Goal: Task Accomplishment & Management: Manage account settings

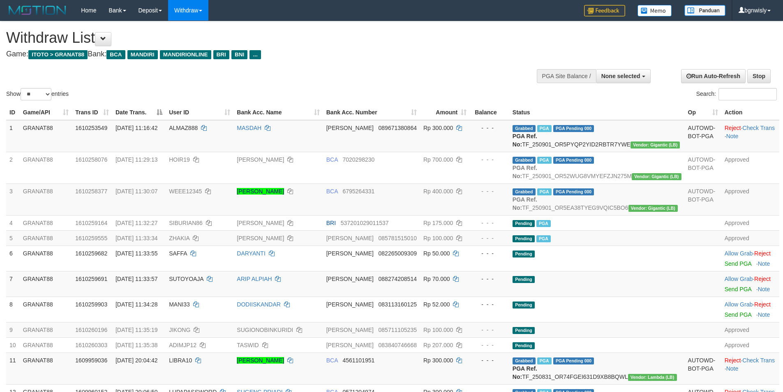
select select
select select "**"
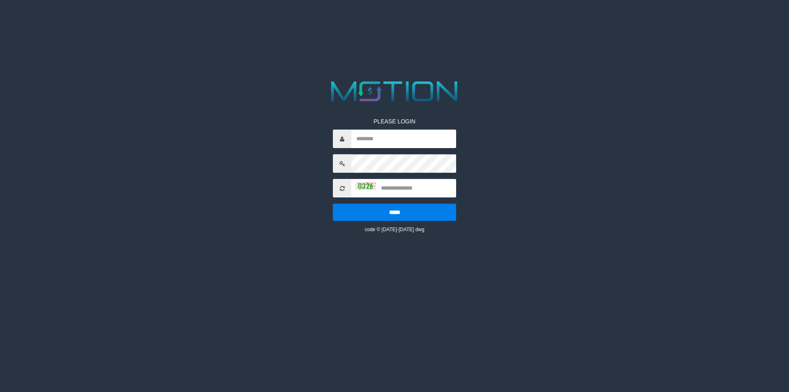
click at [345, 188] on icon at bounding box center [342, 188] width 5 height 6
click at [342, 187] on icon at bounding box center [342, 188] width 5 height 6
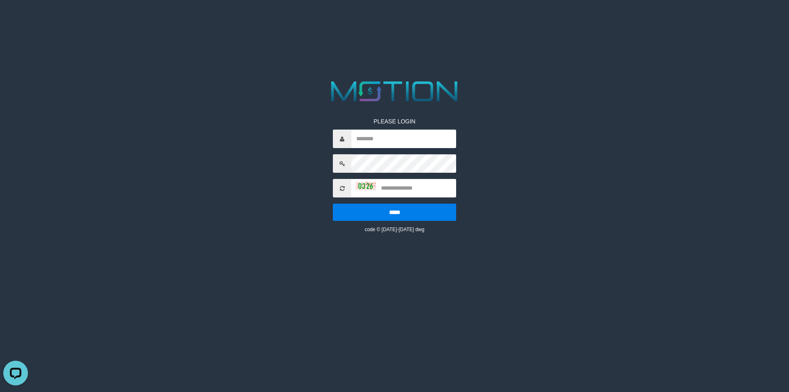
click at [342, 187] on icon at bounding box center [342, 188] width 5 height 6
click at [343, 186] on icon at bounding box center [342, 188] width 5 height 6
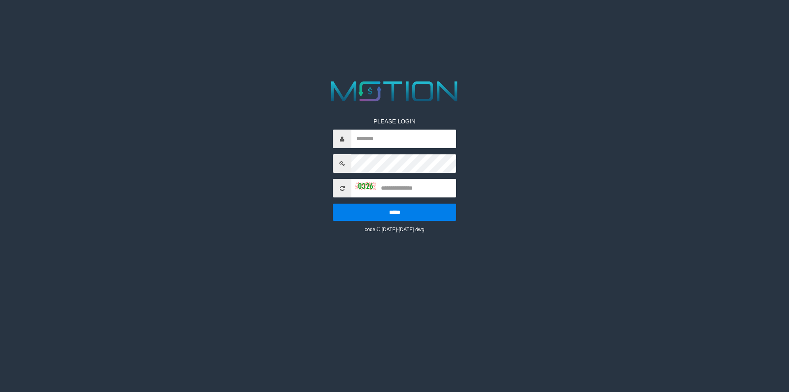
click at [195, 21] on html "PLEASE LOGIN ***** code © [DATE]-[DATE] dwg" at bounding box center [394, 10] width 789 height 21
click at [342, 189] on icon at bounding box center [342, 188] width 5 height 6
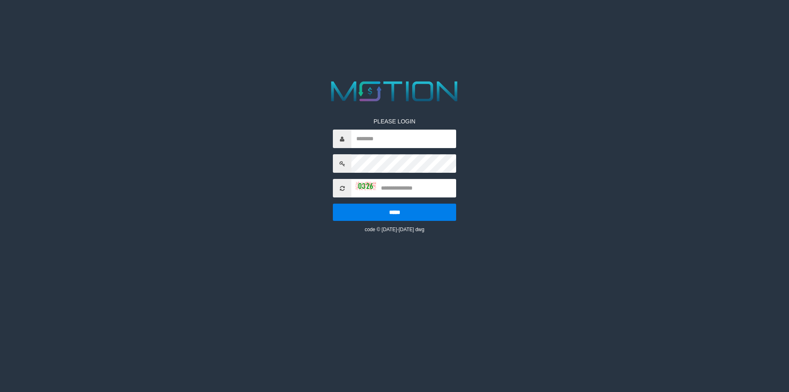
click at [342, 189] on icon at bounding box center [342, 188] width 5 height 6
click at [343, 189] on icon at bounding box center [342, 188] width 5 height 6
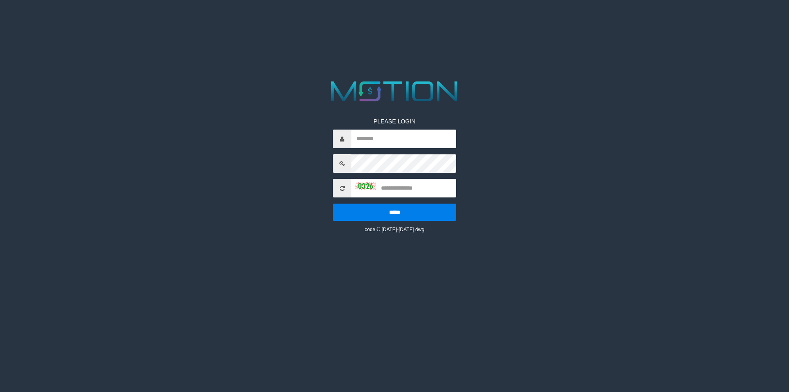
click at [343, 189] on icon at bounding box center [342, 188] width 5 height 6
click at [342, 189] on icon at bounding box center [342, 188] width 5 height 6
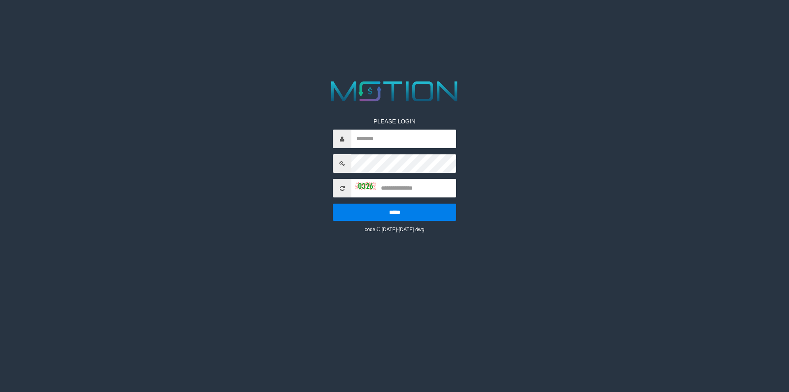
click at [342, 189] on icon at bounding box center [342, 188] width 5 height 6
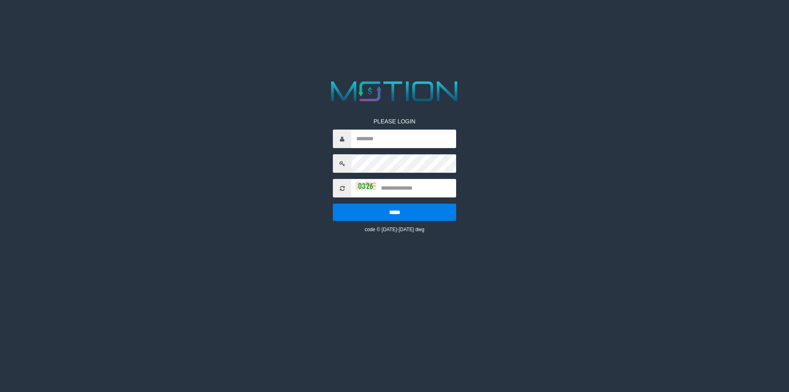
click at [342, 189] on icon at bounding box center [342, 188] width 5 height 6
click at [343, 189] on icon at bounding box center [342, 188] width 5 height 6
click at [345, 189] on icon at bounding box center [342, 188] width 5 height 6
click at [341, 189] on icon at bounding box center [342, 188] width 5 height 6
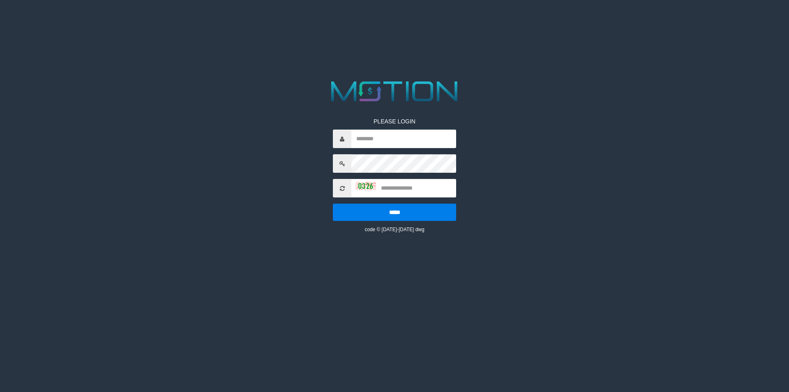
click at [341, 189] on icon at bounding box center [342, 188] width 5 height 6
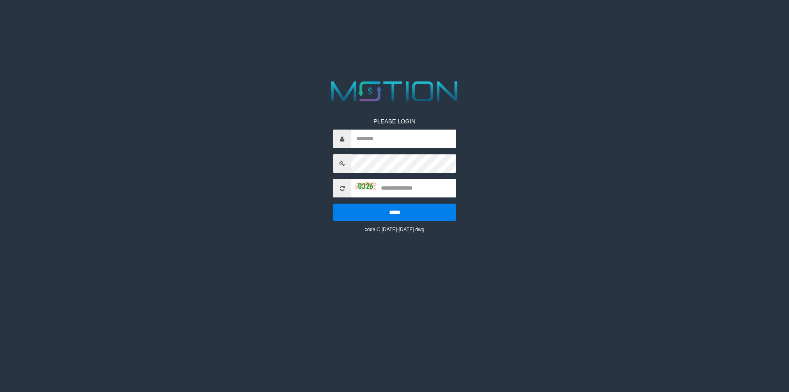
click at [341, 189] on icon at bounding box center [342, 188] width 5 height 6
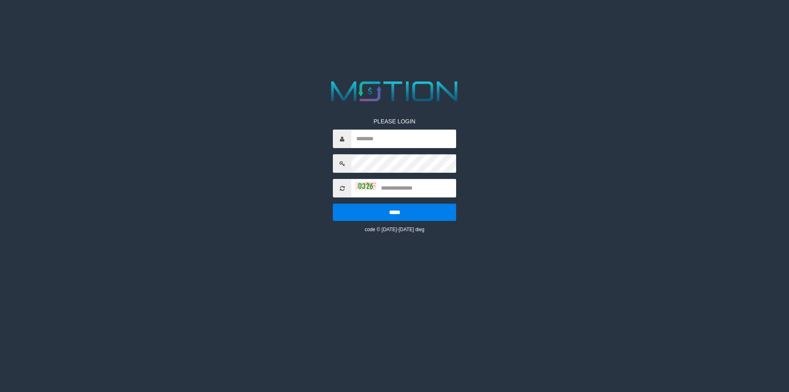
click at [341, 189] on icon at bounding box center [342, 188] width 5 height 6
click at [342, 189] on icon at bounding box center [342, 188] width 5 height 6
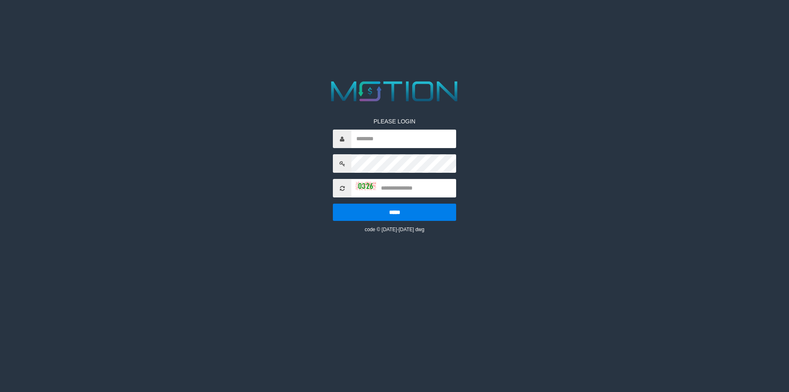
click at [342, 189] on icon at bounding box center [342, 188] width 5 height 6
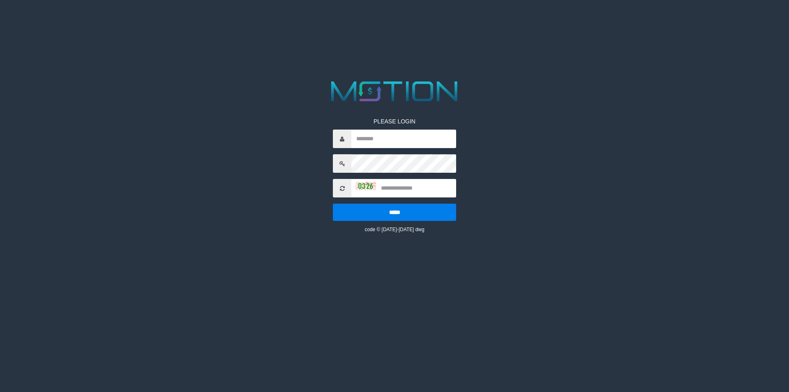
click at [342, 189] on icon at bounding box center [342, 188] width 5 height 6
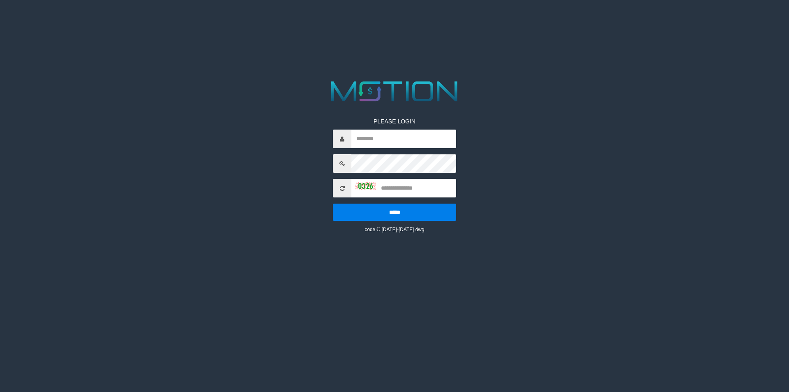
click at [342, 189] on icon at bounding box center [342, 188] width 5 height 6
click at [336, 187] on span at bounding box center [342, 188] width 19 height 19
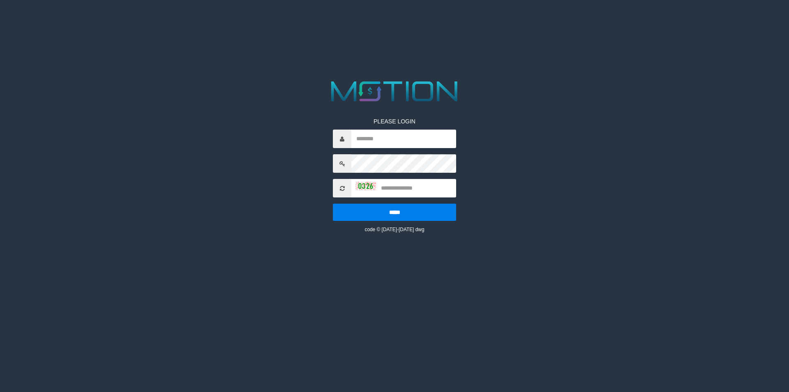
click at [338, 187] on span at bounding box center [342, 188] width 19 height 19
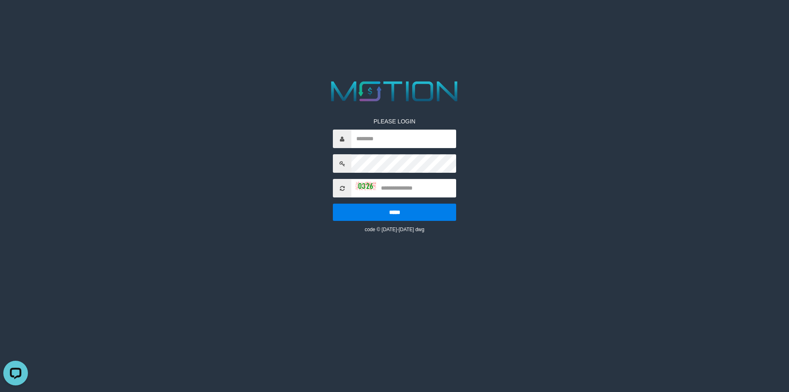
click at [344, 187] on icon at bounding box center [342, 188] width 5 height 6
click at [345, 189] on span at bounding box center [342, 188] width 19 height 19
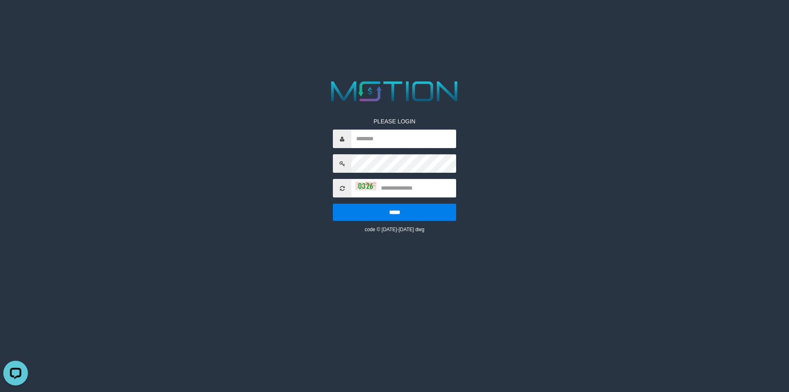
click at [347, 189] on span at bounding box center [342, 188] width 19 height 19
drag, startPoint x: 347, startPoint y: 189, endPoint x: 334, endPoint y: 187, distance: 13.8
click at [347, 189] on span at bounding box center [342, 188] width 19 height 19
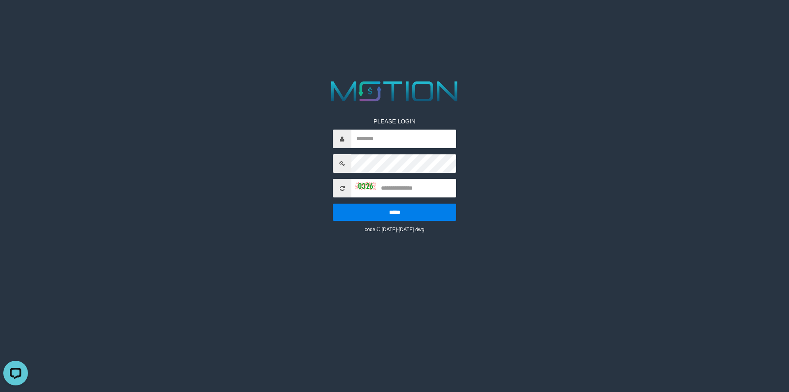
click at [333, 187] on span at bounding box center [342, 188] width 19 height 19
click at [344, 188] on icon at bounding box center [342, 188] width 5 height 6
click at [344, 189] on icon at bounding box center [342, 188] width 5 height 6
click at [340, 187] on icon at bounding box center [342, 188] width 5 height 6
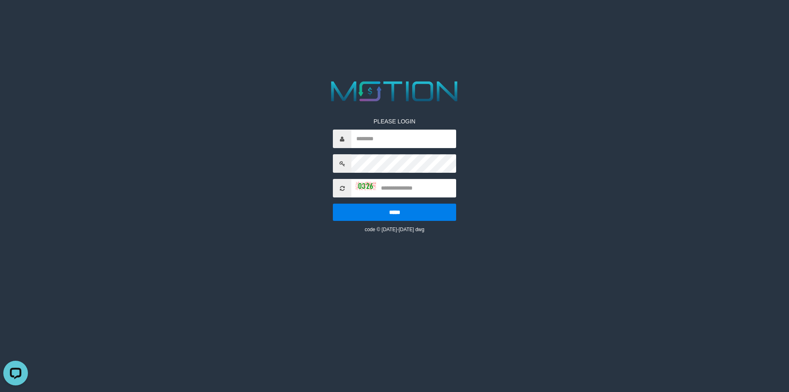
click at [340, 187] on icon at bounding box center [342, 188] width 5 height 6
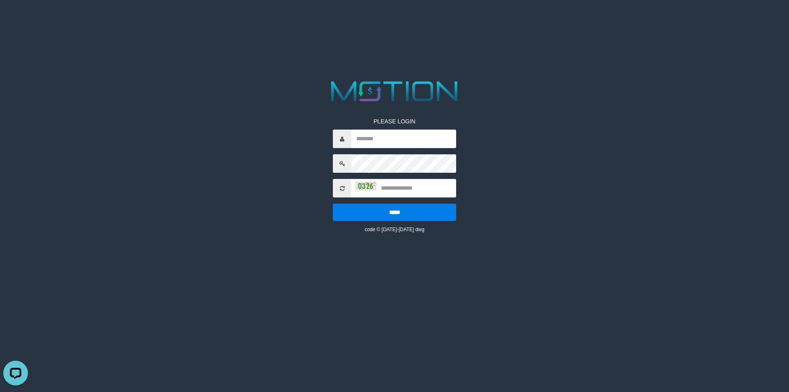
click at [340, 187] on icon at bounding box center [342, 188] width 5 height 6
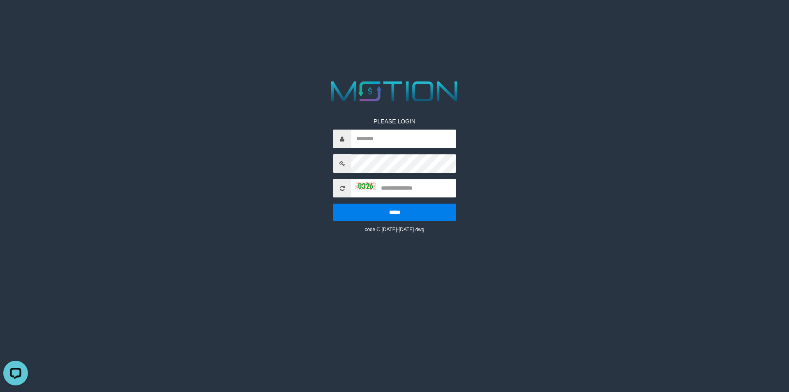
click at [340, 187] on icon at bounding box center [342, 188] width 5 height 6
click at [343, 188] on icon at bounding box center [342, 188] width 5 height 6
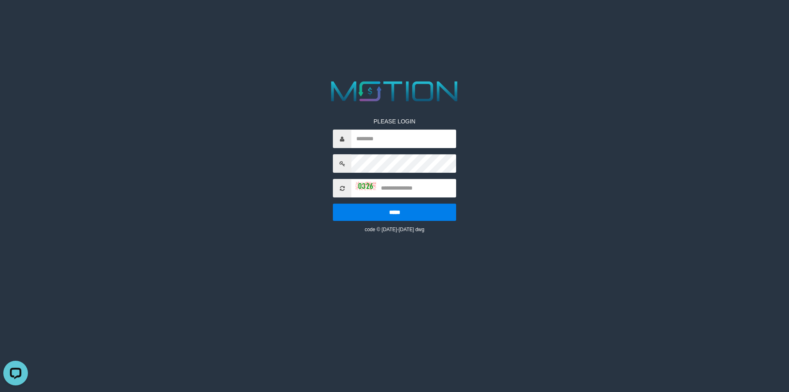
click at [341, 188] on icon at bounding box center [342, 188] width 5 height 6
click at [558, 21] on html "PLEASE LOGIN ***** code © 2012-2018 dwg" at bounding box center [394, 10] width 789 height 21
click at [342, 188] on icon at bounding box center [342, 188] width 5 height 6
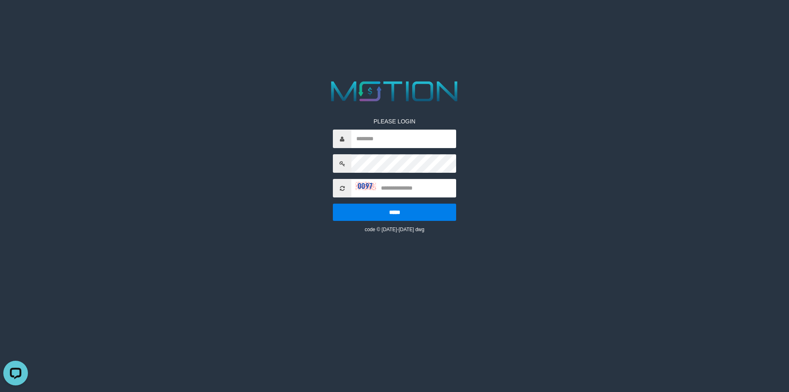
click at [342, 188] on icon at bounding box center [342, 188] width 5 height 6
